Goal: Information Seeking & Learning: Learn about a topic

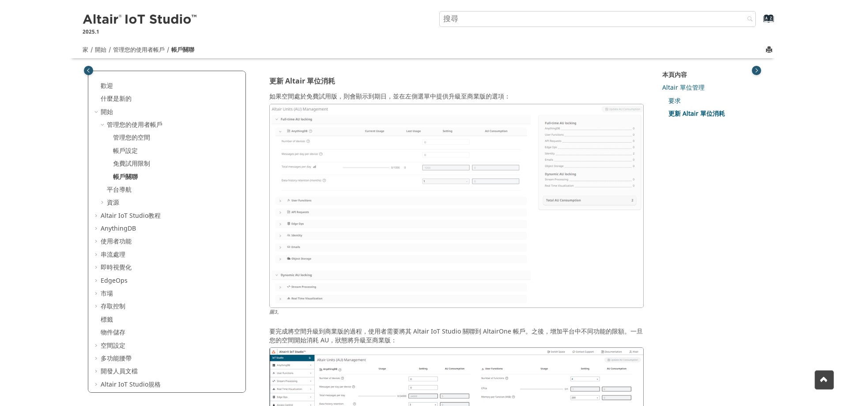
scroll to position [577, 0]
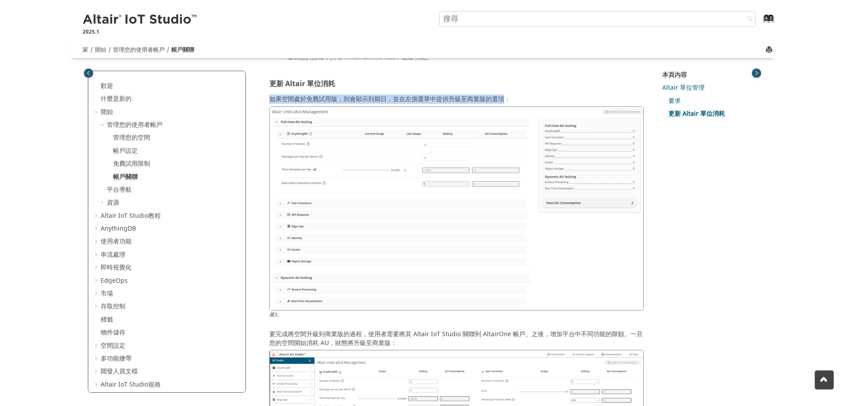
drag, startPoint x: 271, startPoint y: 98, endPoint x: 501, endPoint y: 101, distance: 230.0
click at [501, 101] on font "如果空間處於免費試用版，則會顯示到期日，並在左側選單中提供升級至商業版的選項：" at bounding box center [389, 98] width 241 height 9
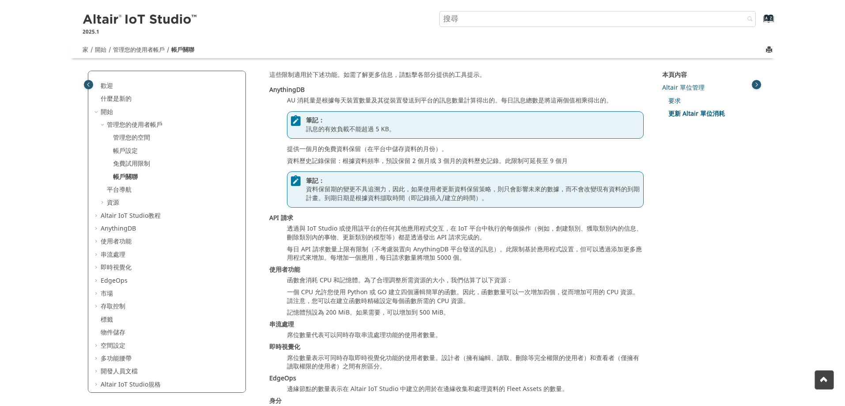
scroll to position [1195, 0]
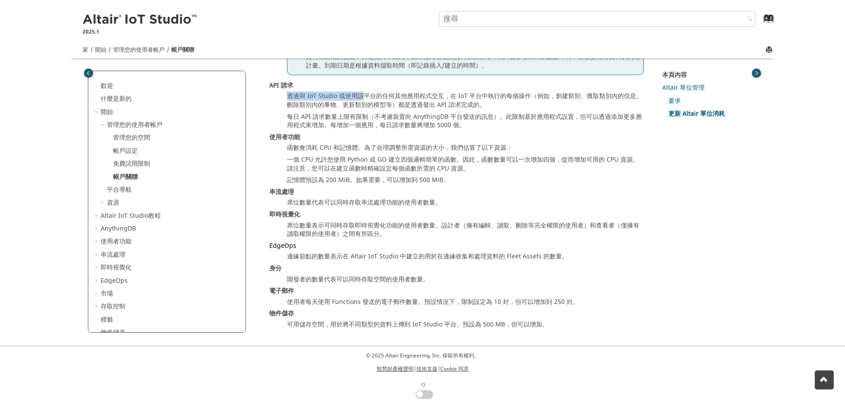
drag, startPoint x: 285, startPoint y: 94, endPoint x: 363, endPoint y: 93, distance: 77.7
click at [363, 93] on dl "AnythingDB AU 消耗量是根據每天裝置數量及其從裝置發送到平台的訊息數量計算得出的。每日訊息總數是將這兩個值相乘得出的。 筆記： 訊息的有效負載不能…" at bounding box center [456, 141] width 374 height 376
click at [317, 116] on font "每日 API 請求數量上限有限制（不考慮裝置向 AnythingDB 平台發送的訊息）。此限制基於應用程式設置，但可以透過添加更多應用程式來增加。每增加一個應…" at bounding box center [464, 121] width 355 height 18
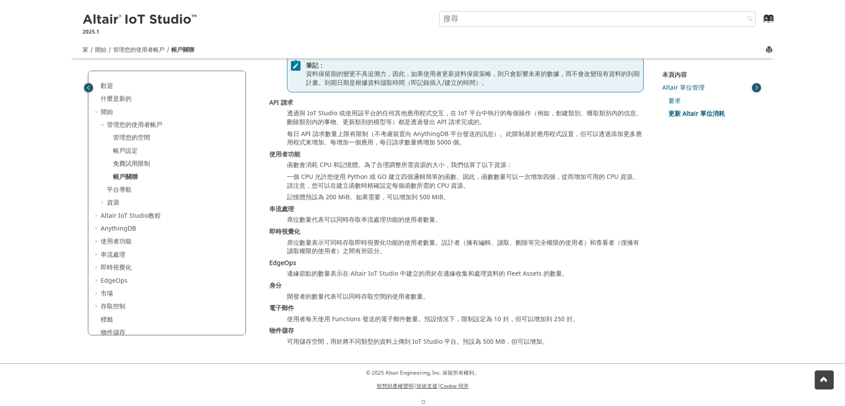
scroll to position [1150, 0]
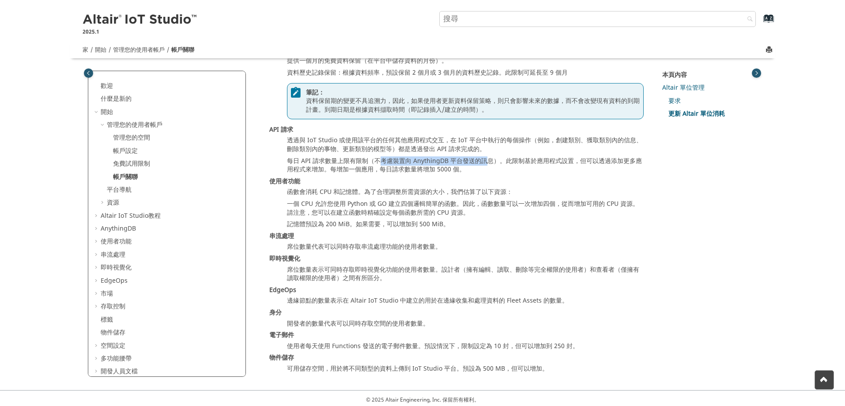
drag, startPoint x: 377, startPoint y: 158, endPoint x: 485, endPoint y: 155, distance: 107.3
click at [485, 155] on dl "AnythingDB AU 消耗量是根據每天裝置數量及其從裝置發送到平台的訊息數量計算得出的。每日訊息總數是將這兩個值相乘得出的。 筆記： 訊息的有效負載不能…" at bounding box center [456, 185] width 374 height 376
click at [421, 157] on font "每日 API 請求數量上限有限制（不考慮裝置向 AnythingDB 平台發送的訊息）。此限制基於應用程式設置，但可以透過添加更多應用程式來增加。每增加一個應…" at bounding box center [464, 165] width 355 height 18
drag, startPoint x: 373, startPoint y: 159, endPoint x: 491, endPoint y: 162, distance: 118.3
click at [492, 161] on font "每日 API 請求數量上限有限制（不考慮裝置向 AnythingDB 平台發送的訊息）。此限制基於應用程式設置，但可以透過添加更多應用程式來增加。每增加一個應…" at bounding box center [464, 165] width 355 height 18
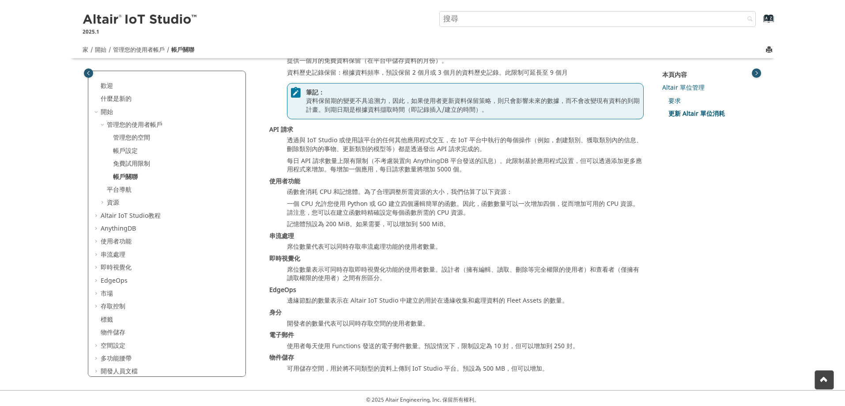
click at [459, 166] on font "每日 API 請求數量上限有限制（不考慮裝置向 AnythingDB 平台發送的訊息）。此限制基於應用程式設置，但可以透過添加更多應用程式來增加。每增加一個應…" at bounding box center [464, 165] width 355 height 18
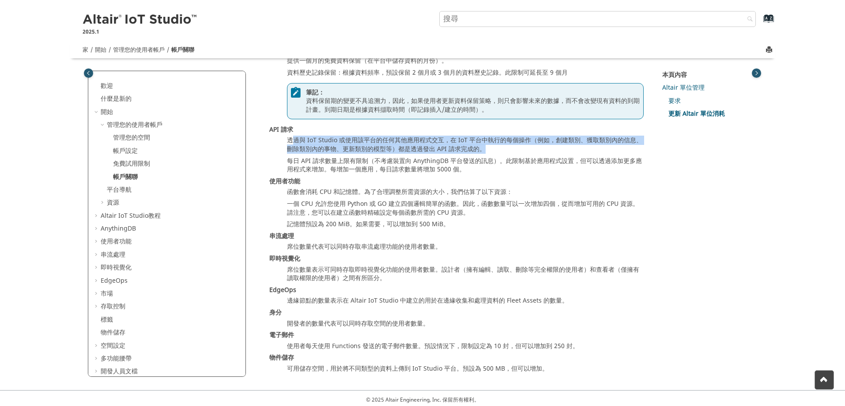
drag, startPoint x: 317, startPoint y: 139, endPoint x: 521, endPoint y: 148, distance: 204.6
click at [521, 148] on dd "透過與 IoT Studio 或使用該平台的任何其他應用程式交互，在 IoT 平台中執行的每個操作（例如，創建類別、獲取類別內的信息、刪除類別內的事物、更新類…" at bounding box center [465, 144] width 357 height 17
click at [456, 151] on font "透過與 IoT Studio 或使用該平台的任何其他應用程式交互，在 IoT 平台中執行的每個操作（例如，創建類別、獲取類別內的信息、刪除類別內的事物、更新類…" at bounding box center [464, 145] width 355 height 18
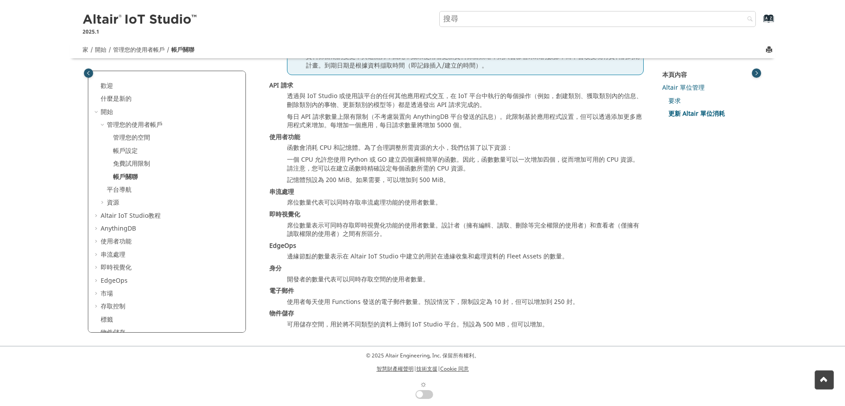
scroll to position [1195, 0]
